Goal: Task Accomplishment & Management: Use online tool/utility

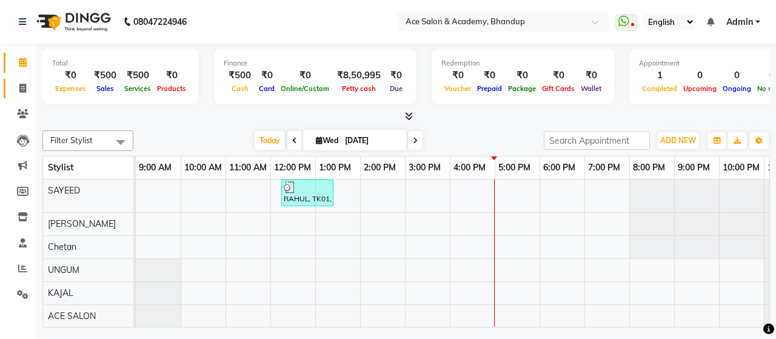
click at [23, 86] on icon at bounding box center [22, 88] width 7 height 9
select select "service"
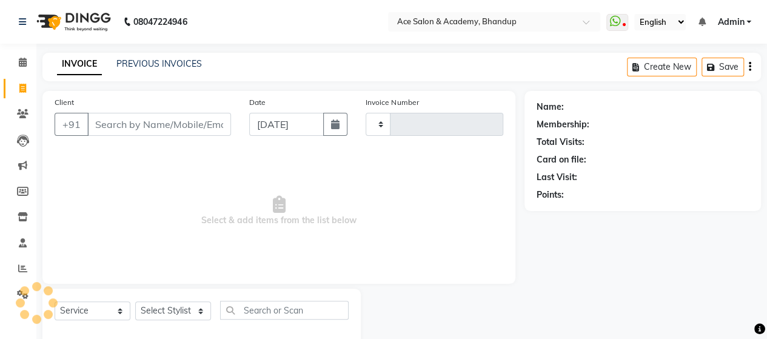
click at [111, 122] on input "Client" at bounding box center [159, 124] width 144 height 23
type input "1544"
select select "5800"
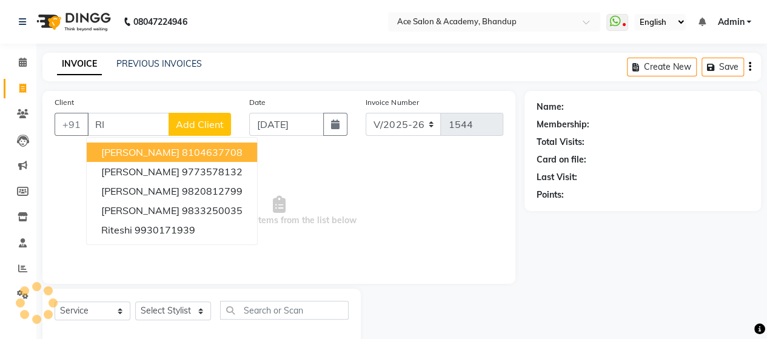
type input "R"
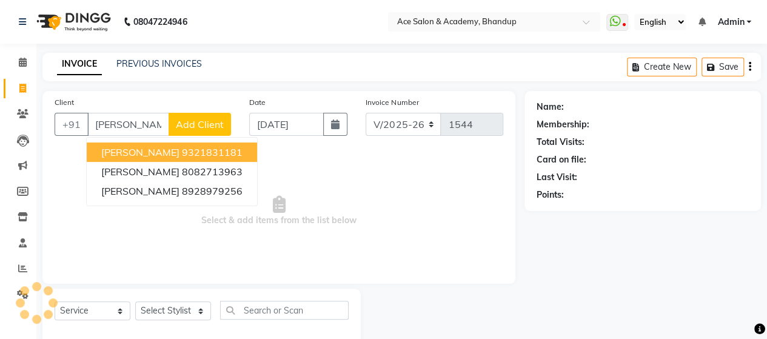
type input "[PERSON_NAME]"
